Goal: Task Accomplishment & Management: Complete application form

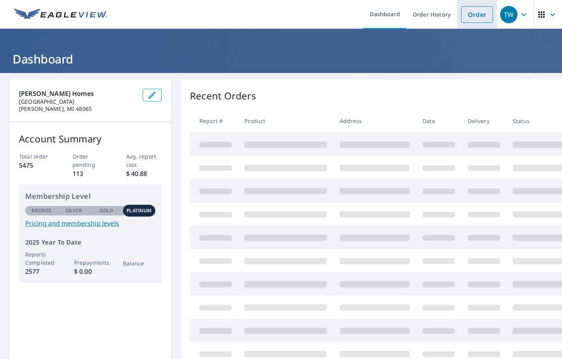
click at [463, 22] on link "Order" at bounding box center [477, 14] width 32 height 17
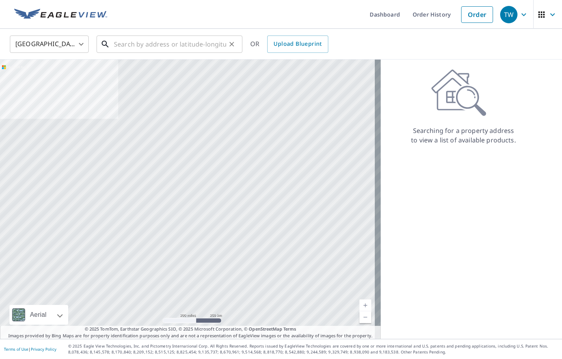
click at [123, 46] on input "text" at bounding box center [170, 44] width 112 height 22
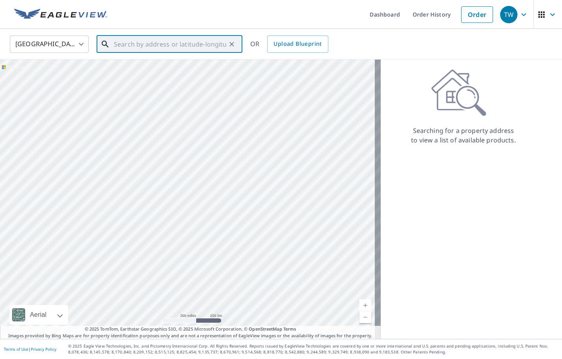
paste input "[STREET_ADDRESS]"
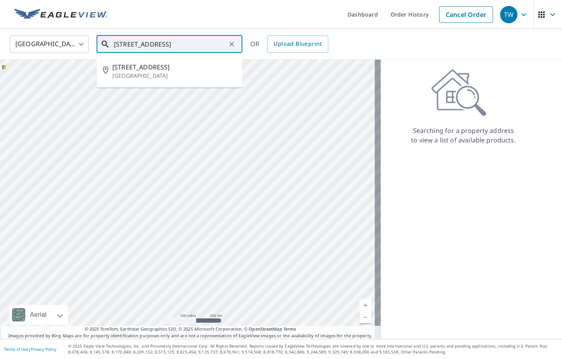
type input "[STREET_ADDRESS]"
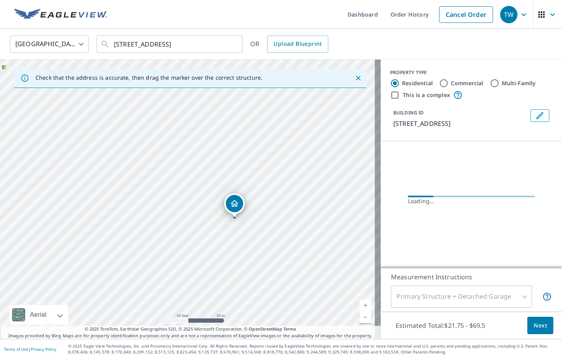
drag, startPoint x: 202, startPoint y: 246, endPoint x: 155, endPoint y: 211, distance: 58.3
click at [155, 211] on div "[STREET_ADDRESS]" at bounding box center [190, 199] width 381 height 279
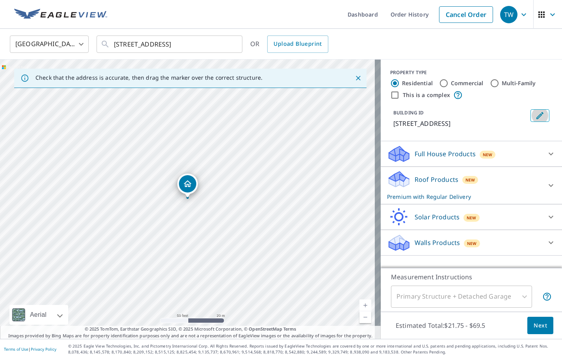
click at [537, 116] on icon "Edit building 1" at bounding box center [539, 115] width 9 height 9
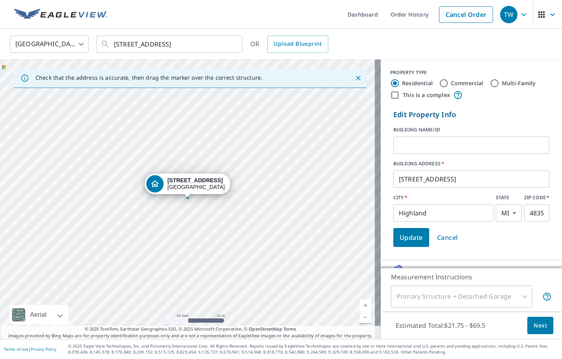
click at [472, 146] on input "text" at bounding box center [471, 145] width 156 height 22
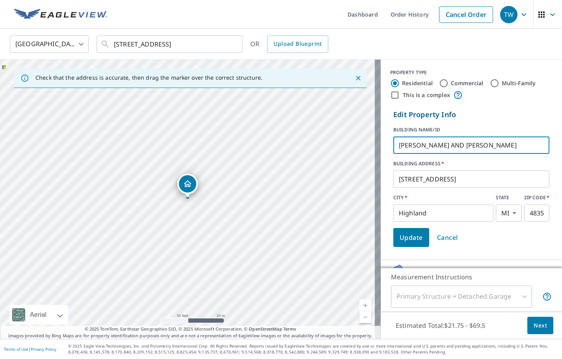
type input "[PERSON_NAME] AND [PERSON_NAME]"
click at [405, 237] on span "Update" at bounding box center [411, 237] width 23 height 11
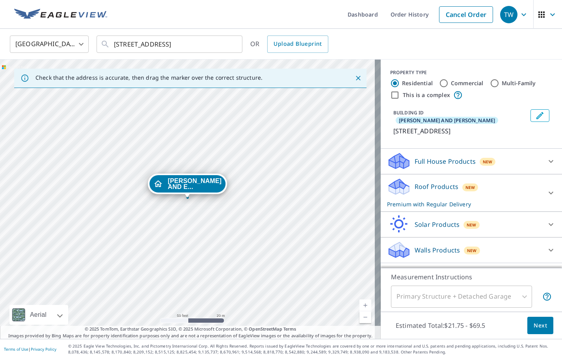
click at [546, 188] on icon at bounding box center [550, 192] width 9 height 9
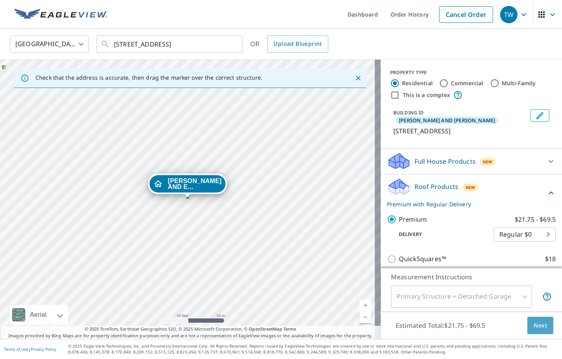
click at [541, 326] on button "Next" at bounding box center [540, 326] width 26 height 18
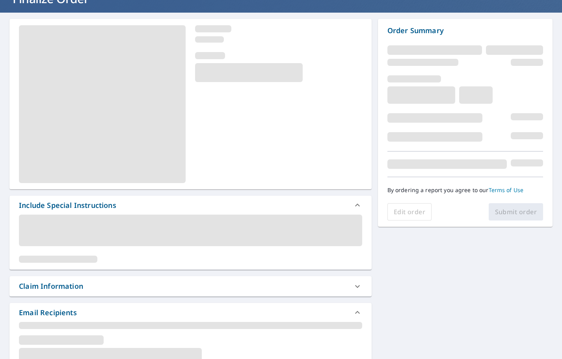
scroll to position [118, 0]
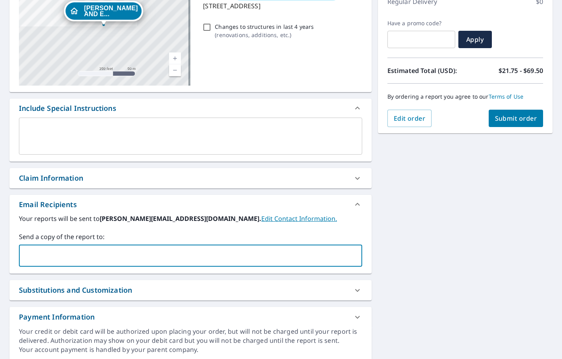
click at [56, 250] on input "text" at bounding box center [184, 255] width 324 height 15
type input "MATT"
checkbox input "true"
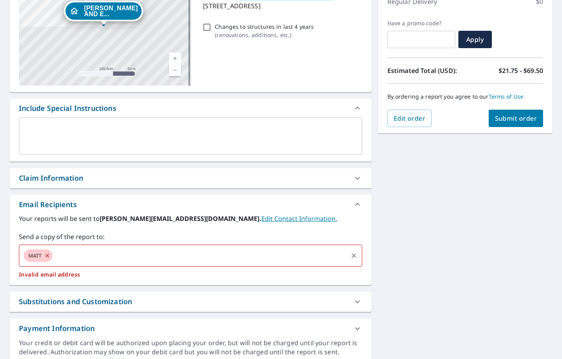
type input "@"
checkbox input "true"
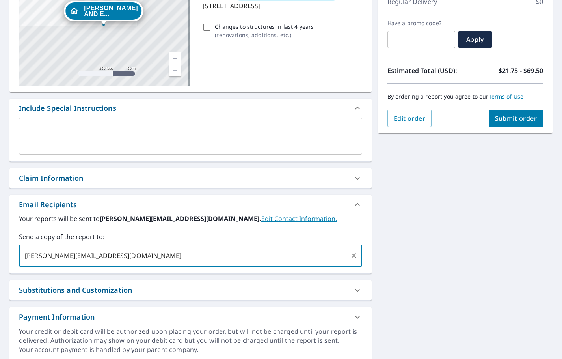
type input "[PERSON_NAME][EMAIL_ADDRESS][DOMAIN_NAME]"
click at [498, 122] on span "Submit order" at bounding box center [516, 118] width 42 height 9
checkbox input "true"
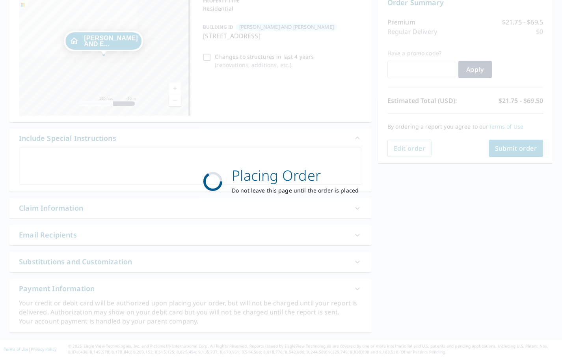
scroll to position [88, 0]
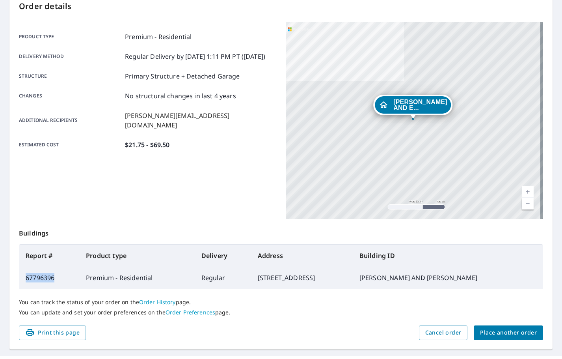
click at [25, 281] on td "67796396" at bounding box center [49, 277] width 60 height 22
drag, startPoint x: 25, startPoint y: 281, endPoint x: 68, endPoint y: 284, distance: 43.1
click at [62, 284] on td "67796396" at bounding box center [49, 277] width 60 height 22
drag, startPoint x: 66, startPoint y: 277, endPoint x: 23, endPoint y: 275, distance: 43.4
click at [23, 275] on td "67796396" at bounding box center [49, 277] width 60 height 22
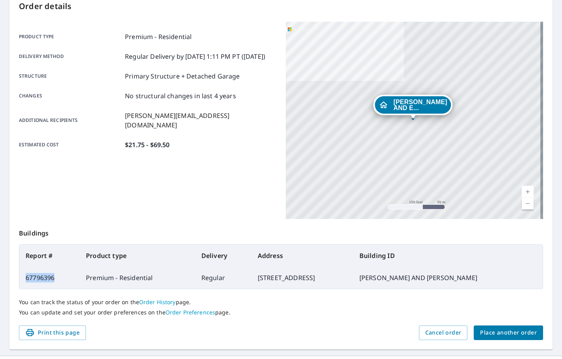
copy td "67796396"
